Goal: Transaction & Acquisition: Purchase product/service

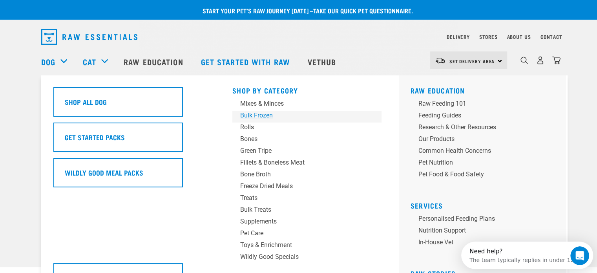
click at [250, 114] on div "Bulk Frozen" at bounding box center [301, 115] width 123 height 9
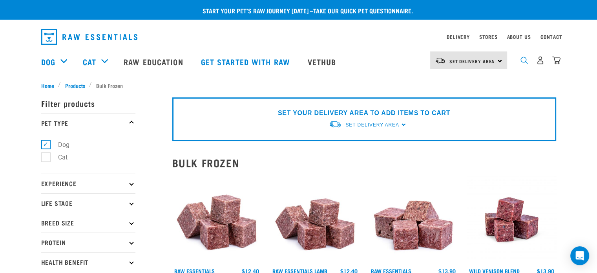
click at [524, 64] on img "dropdown navigation" at bounding box center [524, 60] width 7 height 7
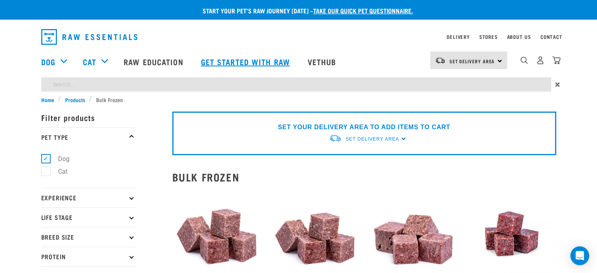
click at [364, 41] on div "dropdown navigation" at bounding box center [229, 37] width 376 height 22
click at [355, 29] on div "dropdown navigation" at bounding box center [229, 37] width 376 height 22
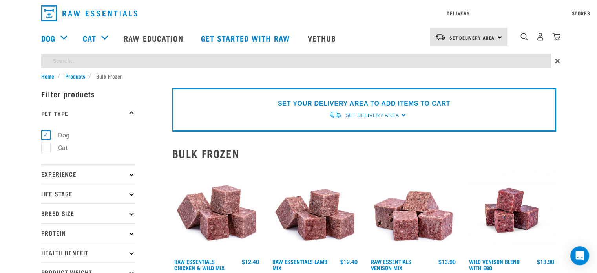
type input "boneless minces and mixes"
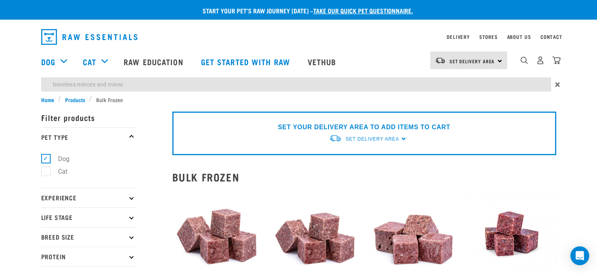
click at [524, 62] on img "dropdown navigation" at bounding box center [524, 60] width 7 height 7
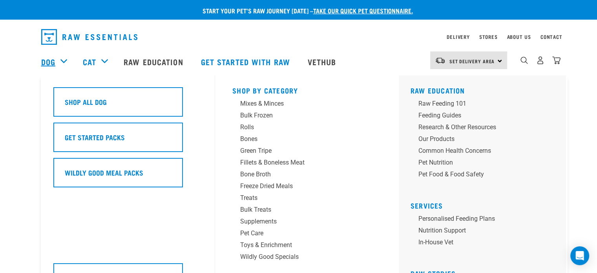
click at [52, 62] on link "Dog" at bounding box center [48, 62] width 14 height 12
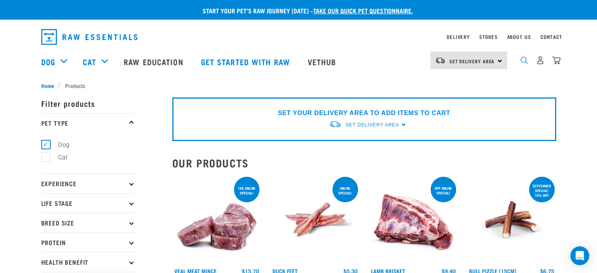
click at [524, 64] on img "dropdown navigation" at bounding box center [524, 60] width 7 height 7
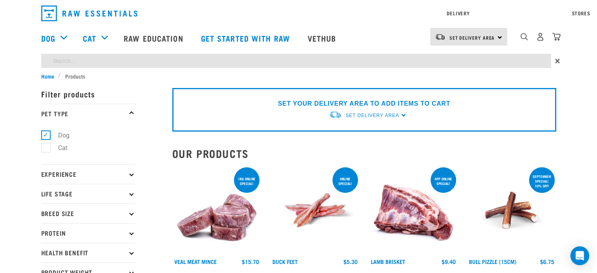
type input "boneless mixes and minces"
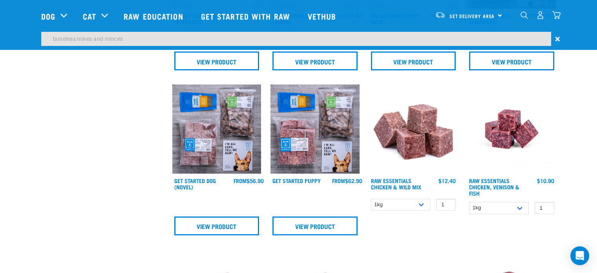
scroll to position [338, 0]
click at [412, 132] on img at bounding box center [413, 128] width 89 height 89
click at [410, 142] on img at bounding box center [413, 128] width 89 height 89
click at [558, 36] on span "×" at bounding box center [557, 39] width 5 height 14
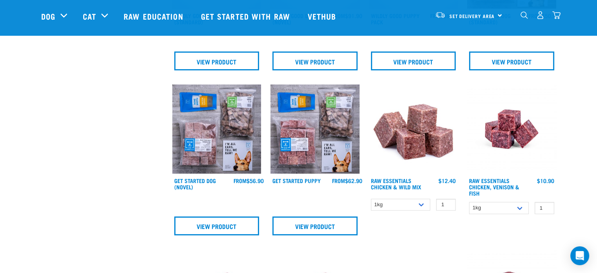
click at [417, 138] on img at bounding box center [413, 128] width 89 height 89
click at [557, 83] on div at bounding box center [512, 162] width 99 height 165
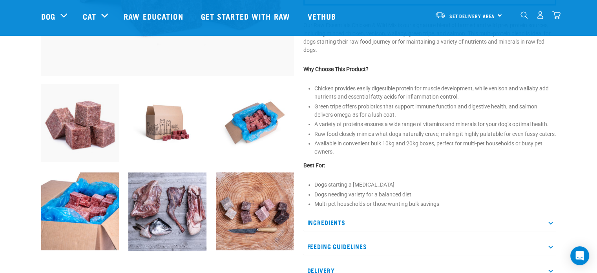
scroll to position [236, 0]
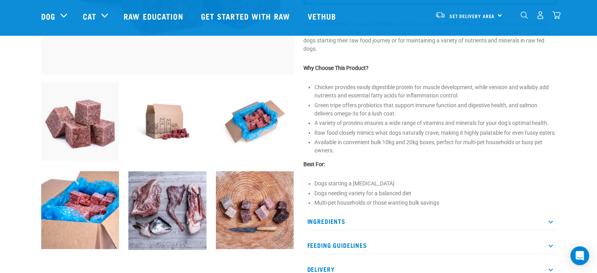
click at [318, 227] on p "Ingredients" at bounding box center [430, 222] width 253 height 18
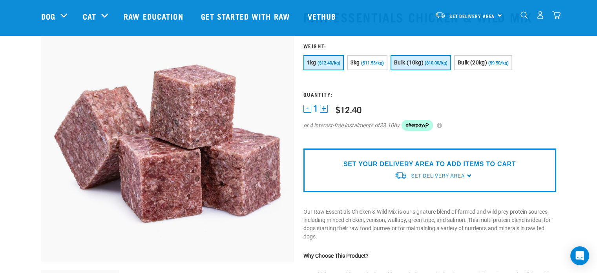
scroll to position [0, 0]
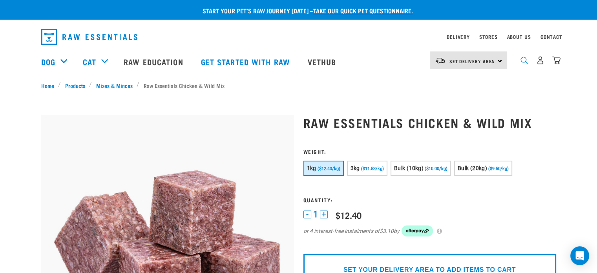
click at [524, 64] on img "dropdown navigation" at bounding box center [524, 60] width 7 height 7
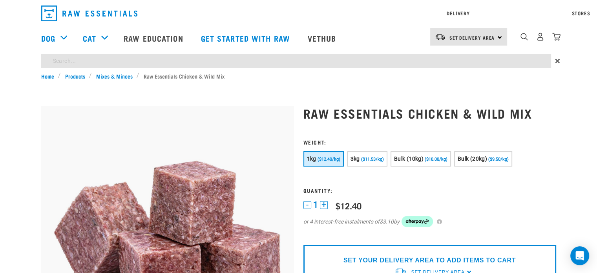
type input "boneless mixes and minces"
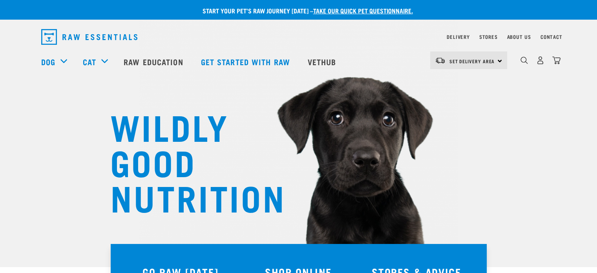
drag, startPoint x: 524, startPoint y: 63, endPoint x: 520, endPoint y: 61, distance: 4.2
click at [524, 62] on img "dropdown navigation" at bounding box center [524, 60] width 7 height 7
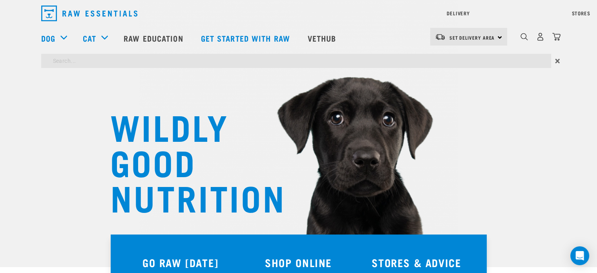
type input "boneless mixes and minces"
